Goal: Task Accomplishment & Management: Manage account settings

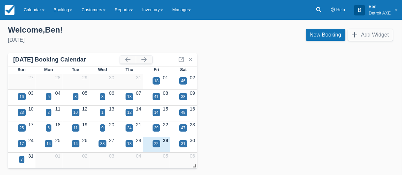
scroll to position [3, 0]
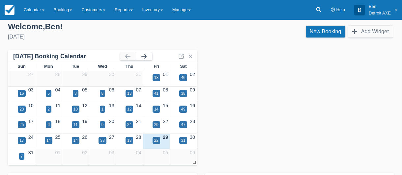
click at [149, 57] on button "button" at bounding box center [144, 56] width 16 height 8
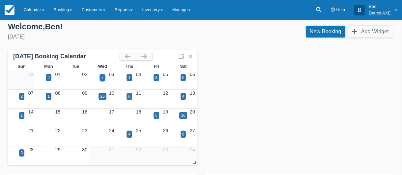
click at [100, 77] on div "7" at bounding box center [103, 77] width 6 height 7
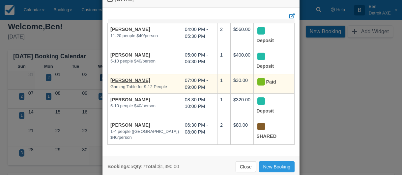
scroll to position [34, 0]
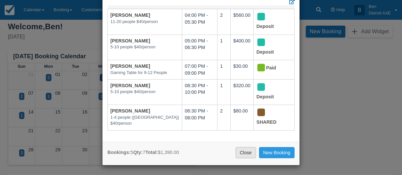
click at [250, 149] on link "Close" at bounding box center [245, 152] width 20 height 11
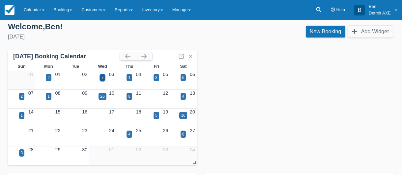
click at [101, 78] on div "7" at bounding box center [103, 77] width 6 height 7
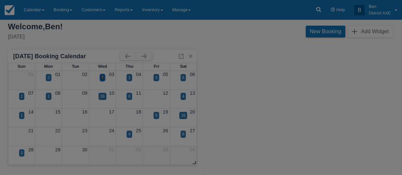
scroll to position [0, 0]
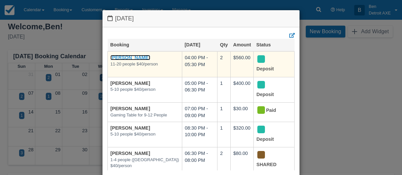
click at [132, 59] on link "Fareed Sajan" at bounding box center [130, 57] width 40 height 5
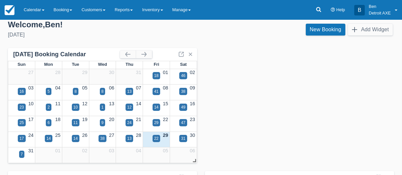
scroll to position [6, 0]
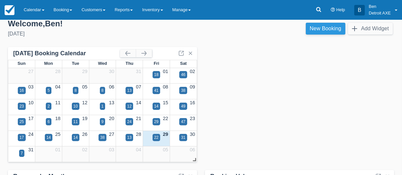
click at [330, 31] on link "New Booking" at bounding box center [326, 29] width 40 height 12
click at [146, 52] on button "button" at bounding box center [144, 53] width 16 height 8
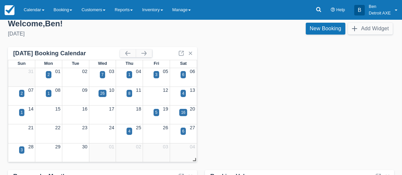
click at [44, 73] on div "01" at bounding box center [48, 71] width 27 height 7
click at [47, 73] on div "2" at bounding box center [48, 75] width 2 height 6
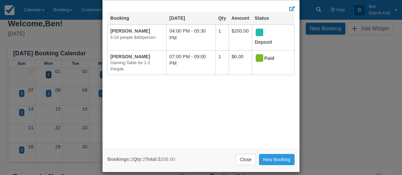
scroll to position [31, 0]
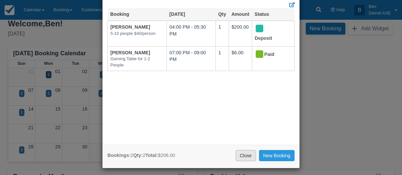
click at [246, 155] on link "Close" at bounding box center [245, 155] width 20 height 11
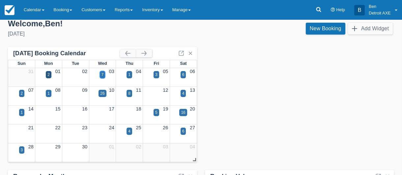
click at [103, 74] on div "7" at bounding box center [102, 75] width 2 height 6
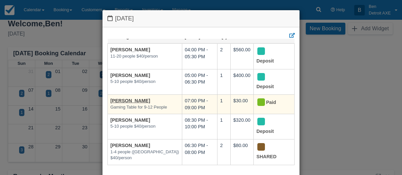
scroll to position [9, 0]
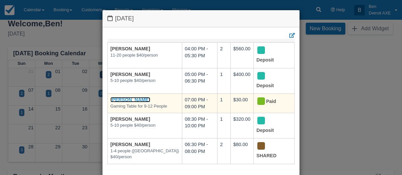
click at [135, 100] on link "Lauren Achinger" at bounding box center [130, 99] width 40 height 5
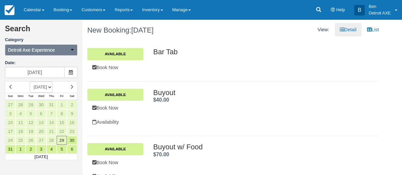
click at [66, 55] on button "Detroit Axe Experience" at bounding box center [41, 49] width 72 height 11
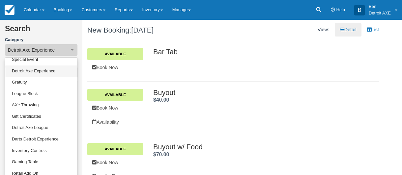
scroll to position [43, 0]
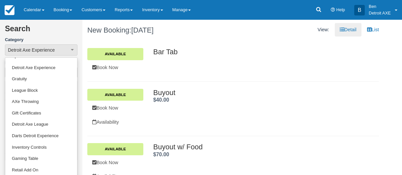
click at [221, 78] on div "Bar Tab Available Book Now Bar Tab ." at bounding box center [232, 61] width 291 height 41
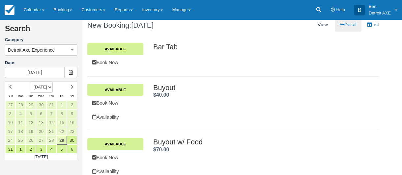
scroll to position [0, 0]
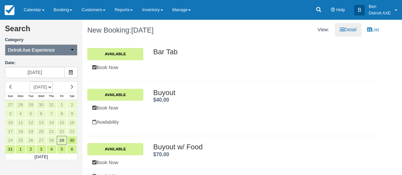
click at [74, 53] on button "Detroit Axe Experience" at bounding box center [41, 49] width 72 height 11
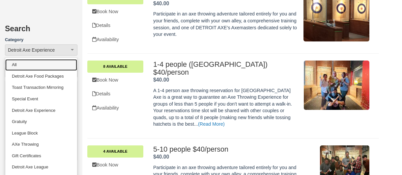
click at [23, 62] on link "All" at bounding box center [41, 65] width 72 height 12
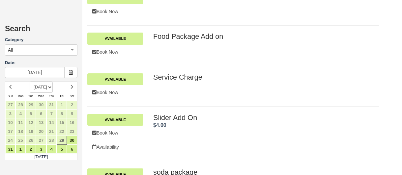
scroll to position [3403, 0]
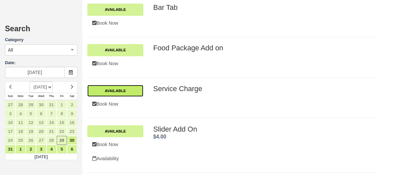
click at [122, 93] on link "Available" at bounding box center [115, 91] width 56 height 12
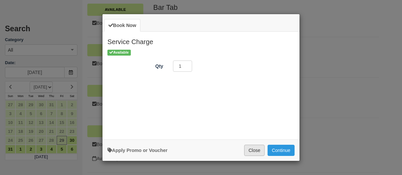
click at [249, 150] on button "Close" at bounding box center [254, 150] width 20 height 11
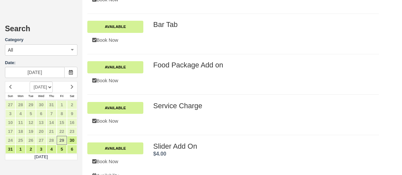
scroll to position [3384, 0]
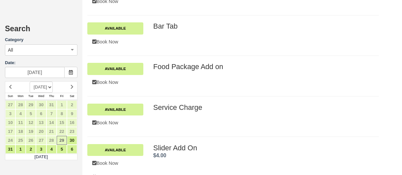
click at [186, 66] on h2 "Food Package Add on ." at bounding box center [261, 67] width 216 height 8
click at [121, 66] on link "Available" at bounding box center [115, 69] width 56 height 12
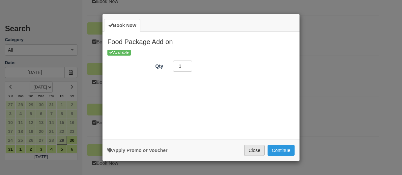
click at [251, 151] on button "Close" at bounding box center [254, 150] width 20 height 11
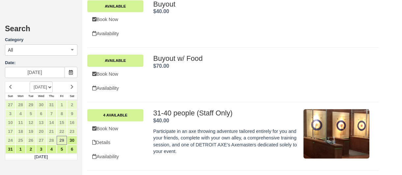
scroll to position [2758, 0]
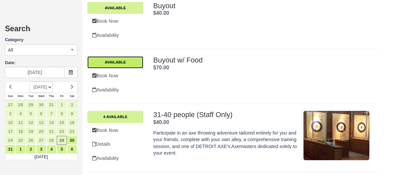
click at [121, 67] on link "Available" at bounding box center [115, 62] width 56 height 12
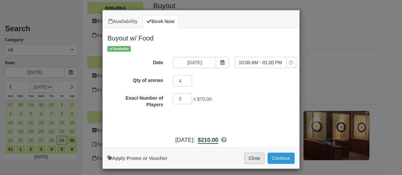
click at [251, 158] on button "Close" at bounding box center [254, 158] width 20 height 11
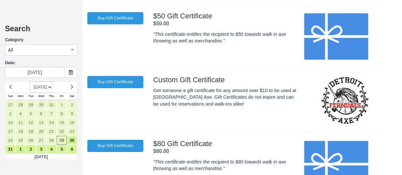
scroll to position [2265, 0]
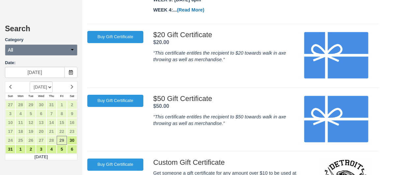
click at [71, 47] on icon "button" at bounding box center [72, 49] width 5 height 5
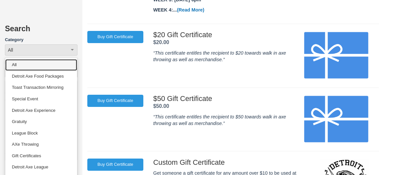
click at [54, 68] on link "All" at bounding box center [41, 65] width 72 height 12
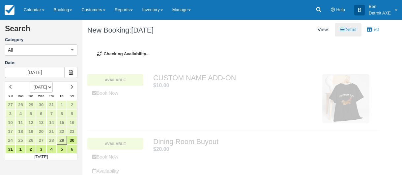
click at [179, 73] on div "CUSTOM NAME ADD-ON $10.00 . Available Book Now CUSTOM NAME ADD-ON . $10.00 ." at bounding box center [232, 99] width 291 height 64
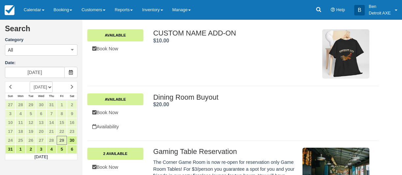
scroll to position [20, 0]
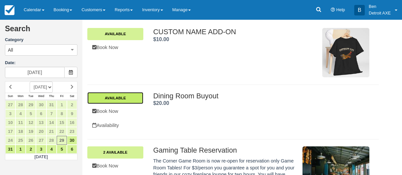
click at [131, 101] on link "Available" at bounding box center [115, 98] width 56 height 12
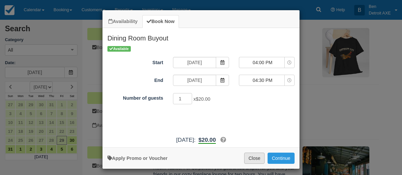
click at [256, 161] on button "Close" at bounding box center [254, 158] width 20 height 11
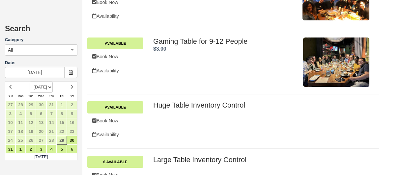
scroll to position [397, 0]
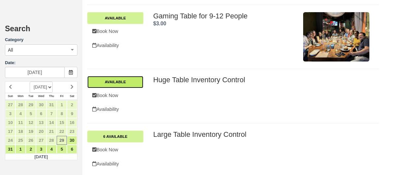
click at [131, 82] on link "Available" at bounding box center [115, 82] width 56 height 12
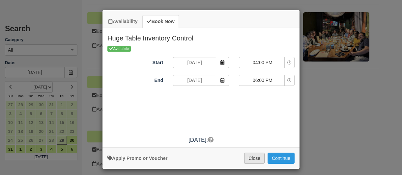
click at [256, 159] on button "Close" at bounding box center [254, 158] width 20 height 11
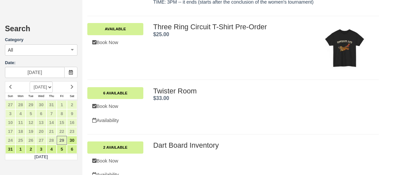
scroll to position [809, 0]
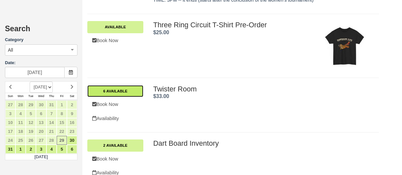
click at [135, 91] on link "6 Available" at bounding box center [115, 91] width 56 height 12
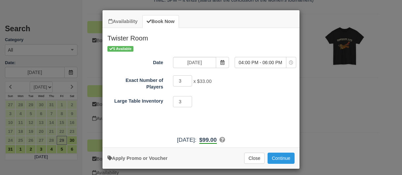
scroll to position [4, 0]
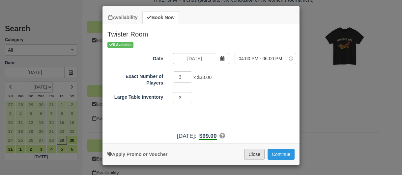
click at [254, 156] on button "Close" at bounding box center [254, 154] width 20 height 11
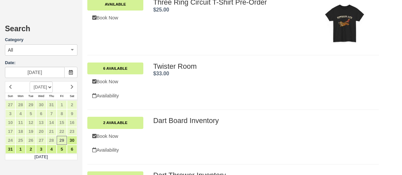
scroll to position [832, 0]
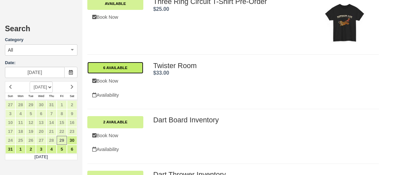
click at [117, 68] on link "6 Available" at bounding box center [115, 68] width 56 height 12
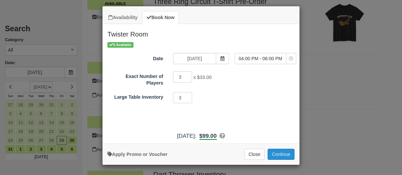
click at [279, 159] on button "Continue" at bounding box center [280, 154] width 27 height 11
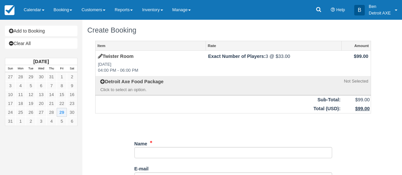
scroll to position [8, 0]
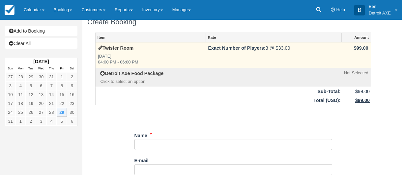
click at [349, 58] on td "$99.00" at bounding box center [355, 54] width 29 height 25
click at [361, 50] on td "$99.00" at bounding box center [355, 54] width 29 height 25
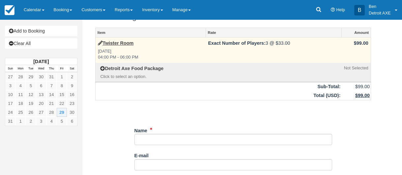
scroll to position [16, 0]
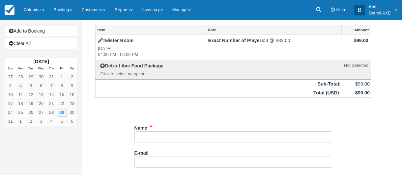
click at [148, 69] on label "Detroit Axe Food Package" at bounding box center [131, 66] width 63 height 7
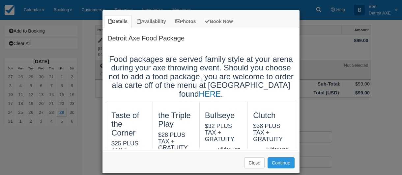
scroll to position [4, 0]
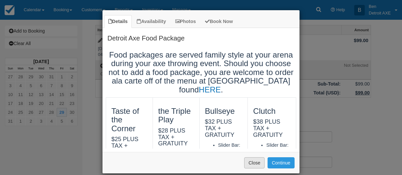
click at [256, 163] on button "Close" at bounding box center [254, 162] width 20 height 11
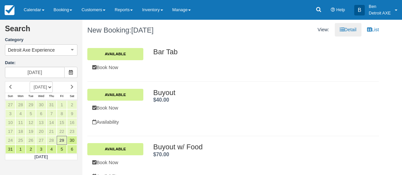
click at [229, 75] on div "Bar Tab Available Book Now Bar Tab ." at bounding box center [232, 61] width 291 height 41
click at [9, 13] on img at bounding box center [10, 10] width 10 height 10
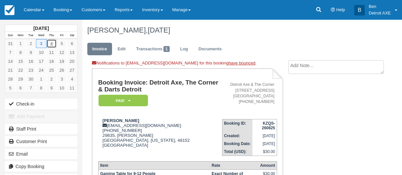
click at [54, 43] on link "4" at bounding box center [51, 43] width 10 height 9
click at [14, 13] on img at bounding box center [10, 10] width 10 height 10
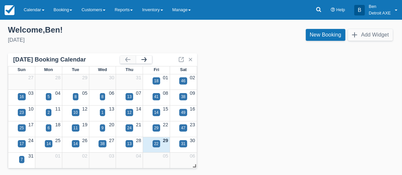
click at [147, 61] on button "button" at bounding box center [144, 60] width 16 height 8
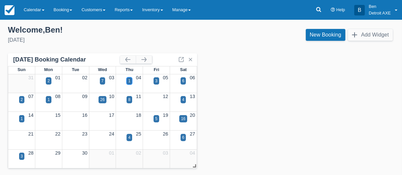
click at [129, 82] on div "1" at bounding box center [129, 81] width 2 height 6
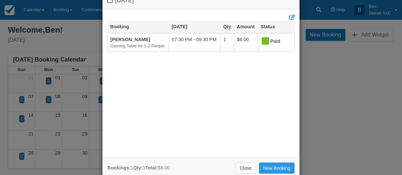
scroll to position [34, 0]
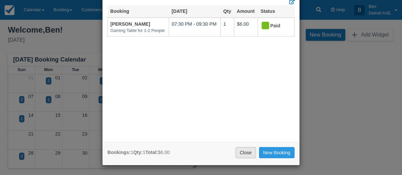
click at [249, 154] on link "Close" at bounding box center [245, 152] width 20 height 11
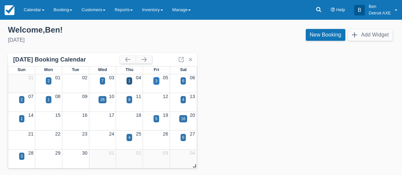
click at [156, 82] on div "3" at bounding box center [156, 81] width 2 height 6
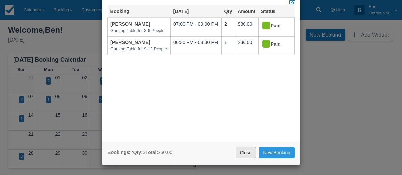
click at [238, 153] on link "Close" at bounding box center [245, 152] width 20 height 11
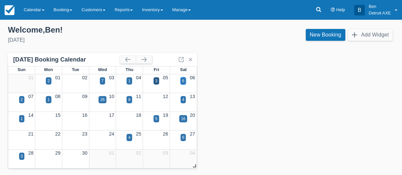
click at [184, 82] on div "6" at bounding box center [183, 81] width 2 height 6
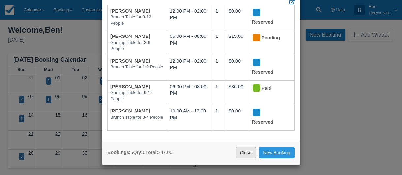
click at [247, 154] on link "Close" at bounding box center [245, 152] width 20 height 11
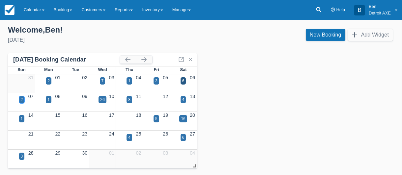
click at [22, 101] on div "2" at bounding box center [22, 100] width 2 height 6
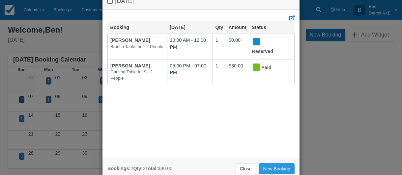
scroll to position [24, 0]
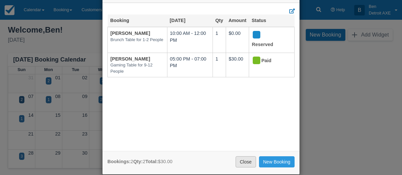
click at [235, 161] on link "Close" at bounding box center [245, 161] width 20 height 11
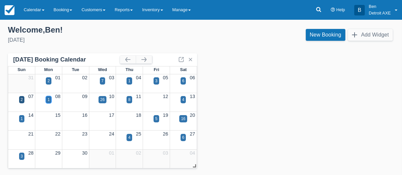
click at [49, 102] on div "1" at bounding box center [48, 100] width 2 height 6
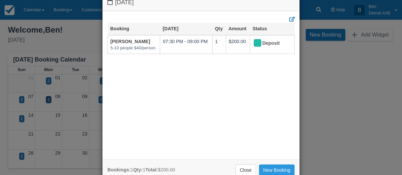
scroll to position [29, 0]
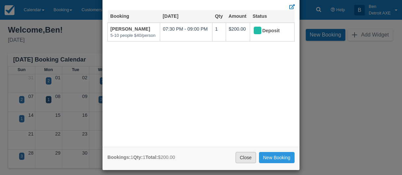
click at [249, 158] on link "Close" at bounding box center [245, 157] width 20 height 11
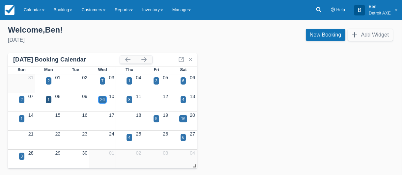
click at [105, 101] on div "26" at bounding box center [102, 99] width 8 height 7
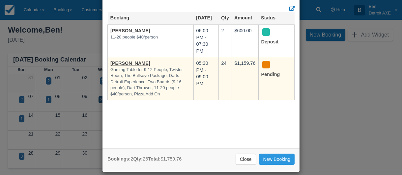
scroll to position [31, 0]
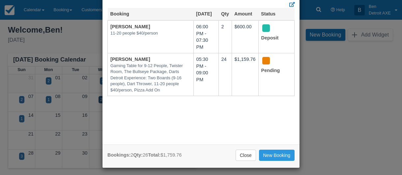
drag, startPoint x: 248, startPoint y: 153, endPoint x: 224, endPoint y: 123, distance: 38.5
click at [224, 123] on div "Wednesday September 10 2025 Booking Sep 10 Qty Amount Status Lindsey Strom 11-2…" at bounding box center [201, 73] width 198 height 189
click at [245, 156] on link "Close" at bounding box center [245, 155] width 20 height 11
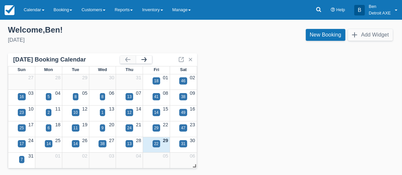
click at [145, 62] on button "button" at bounding box center [144, 60] width 16 height 8
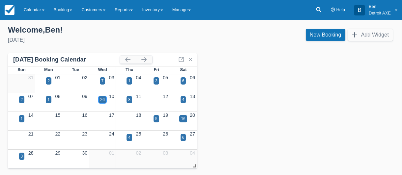
click at [101, 99] on div "26" at bounding box center [102, 100] width 4 height 6
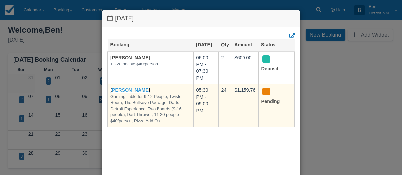
click at [143, 92] on link "Kim Szlachetka" at bounding box center [130, 90] width 40 height 5
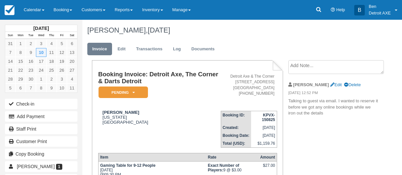
scroll to position [8, 0]
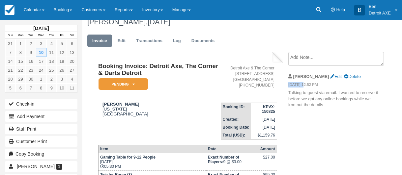
drag, startPoint x: 289, startPoint y: 85, endPoint x: 303, endPoint y: 86, distance: 13.9
click at [303, 86] on em "[DATE] 12:52 PM" at bounding box center [333, 85] width 91 height 7
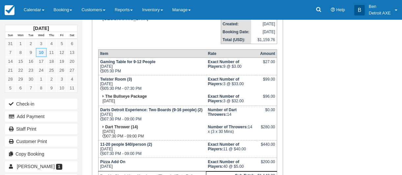
scroll to position [0, 0]
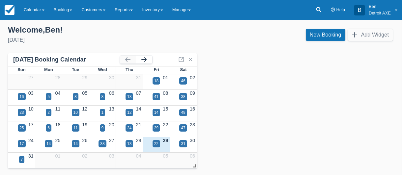
click at [148, 61] on button "button" at bounding box center [144, 60] width 16 height 8
